Goal: Transaction & Acquisition: Purchase product/service

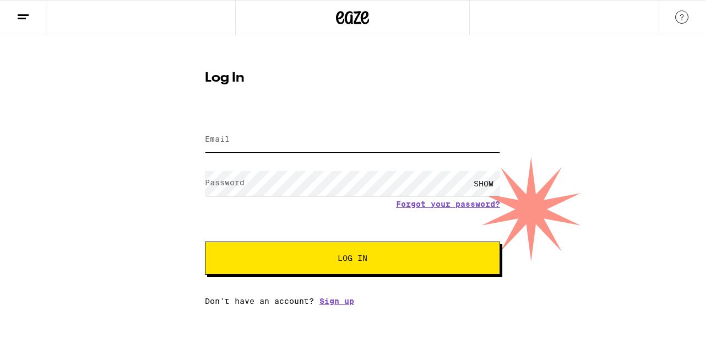
click at [219, 146] on input "Email" at bounding box center [352, 139] width 295 height 25
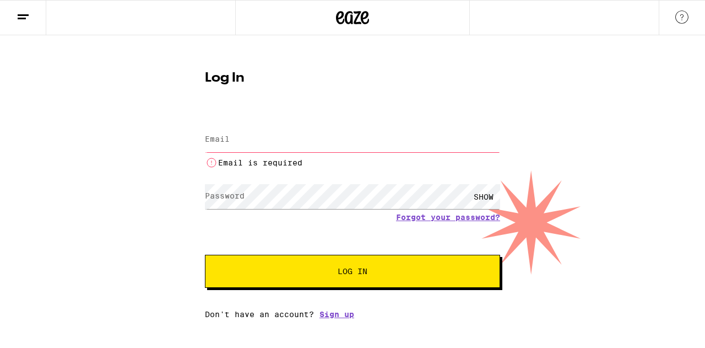
type input "[EMAIL_ADDRESS][DOMAIN_NAME]"
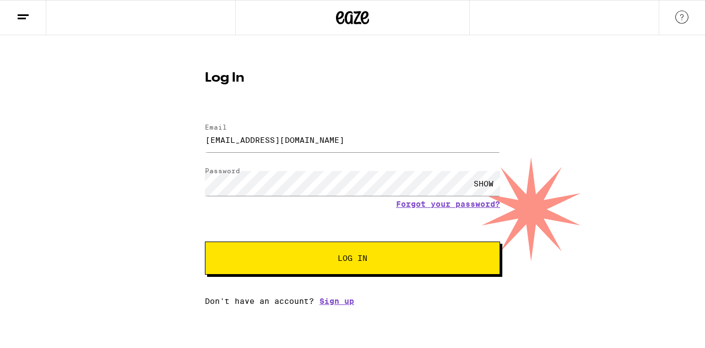
click at [287, 258] on span "Log In" at bounding box center [353, 258] width 206 height 8
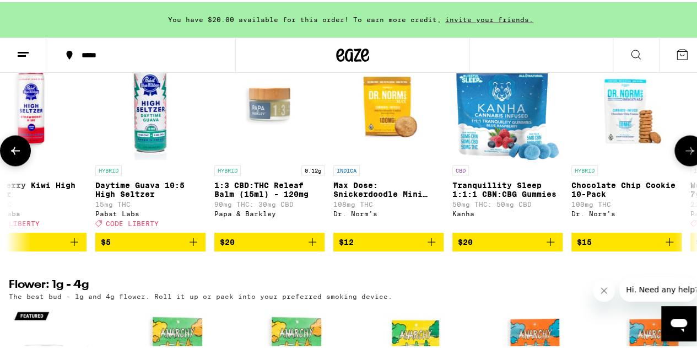
scroll to position [0, 207]
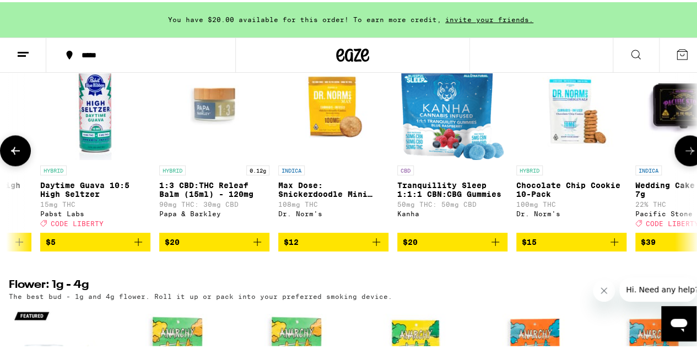
click at [500, 246] on icon "Add to bag" at bounding box center [495, 239] width 13 height 13
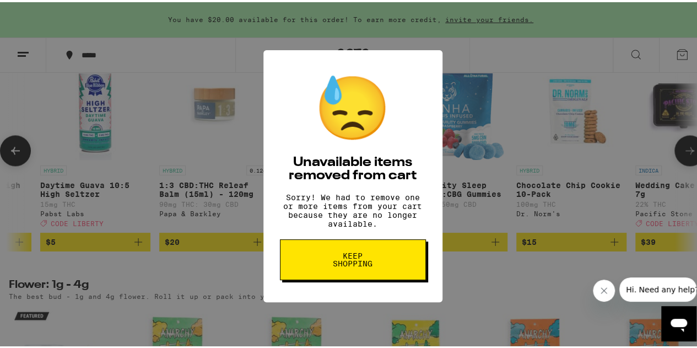
click at [404, 261] on button "Keep Shopping" at bounding box center [353, 257] width 146 height 41
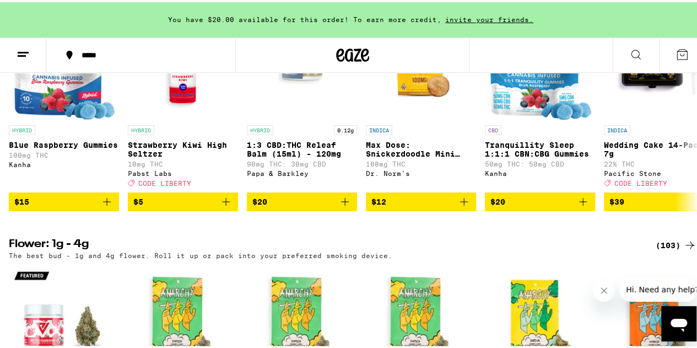
scroll to position [1220, 0]
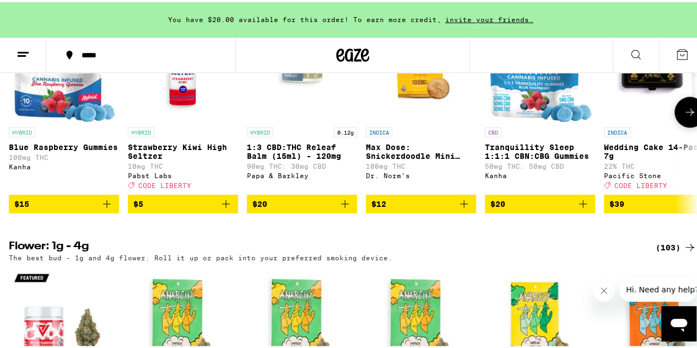
click at [587, 208] on icon "Add to bag" at bounding box center [582, 201] width 13 height 13
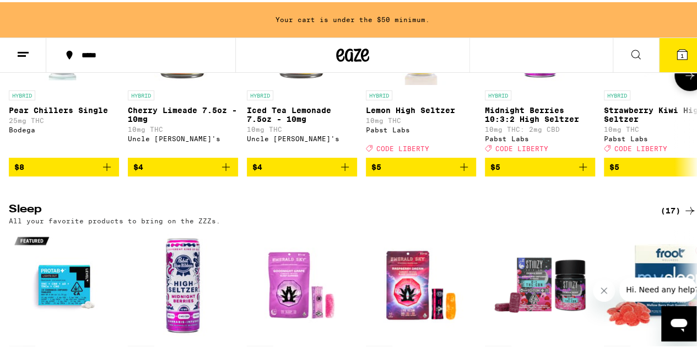
scroll to position [4375, 0]
click at [345, 169] on icon "Add to bag" at bounding box center [345, 165] width 8 height 8
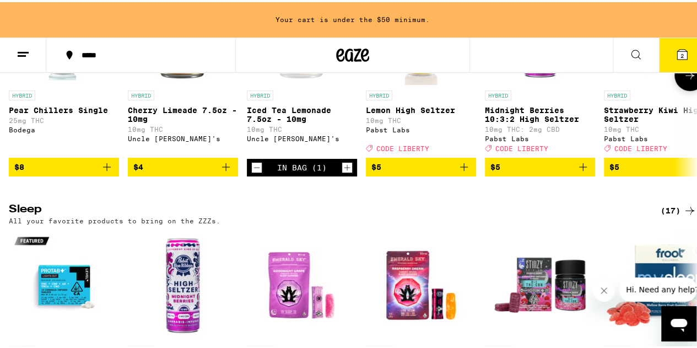
click at [348, 169] on icon "Increment" at bounding box center [347, 166] width 6 height 6
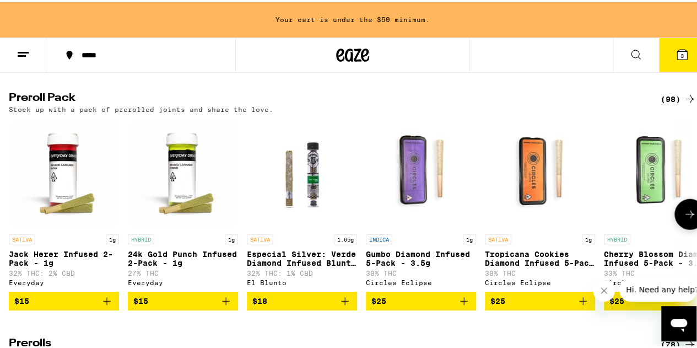
scroll to position [3208, 0]
